Goal: Task Accomplishment & Management: Use online tool/utility

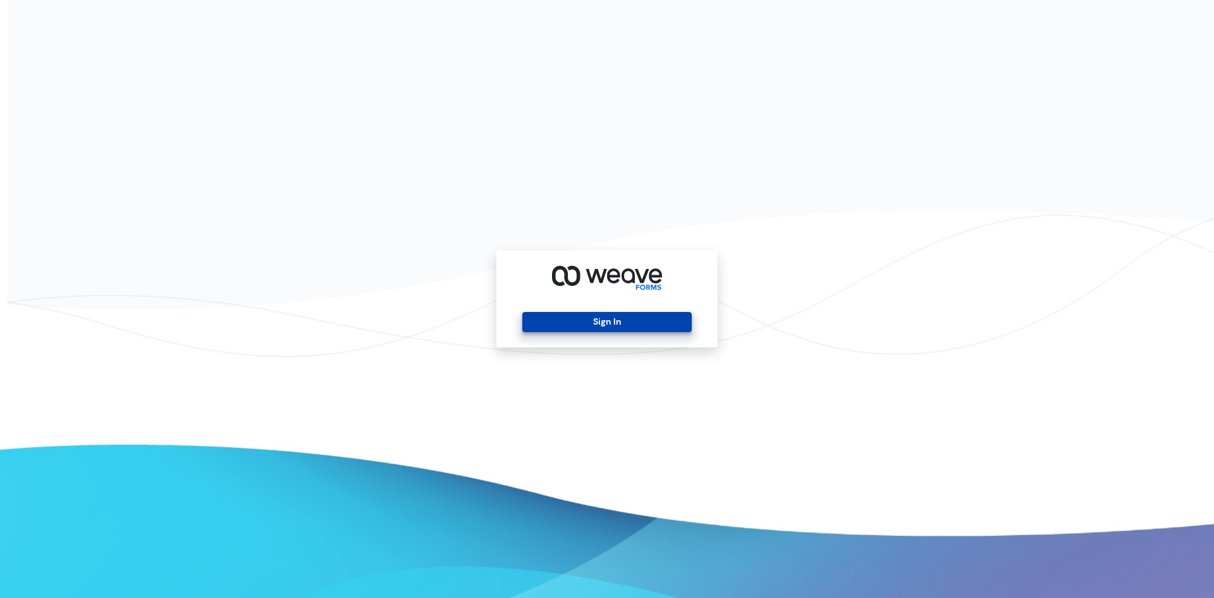
click at [553, 326] on button "Sign In" at bounding box center [606, 322] width 169 height 20
click at [584, 315] on button "Sign In" at bounding box center [606, 322] width 169 height 20
